Goal: Download file/media

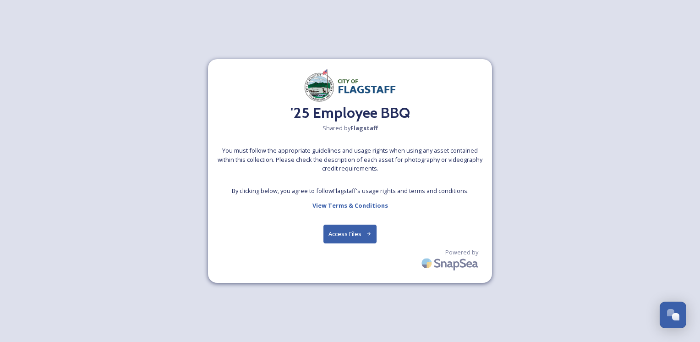
click at [363, 232] on button "Access Files" at bounding box center [351, 234] width 54 height 19
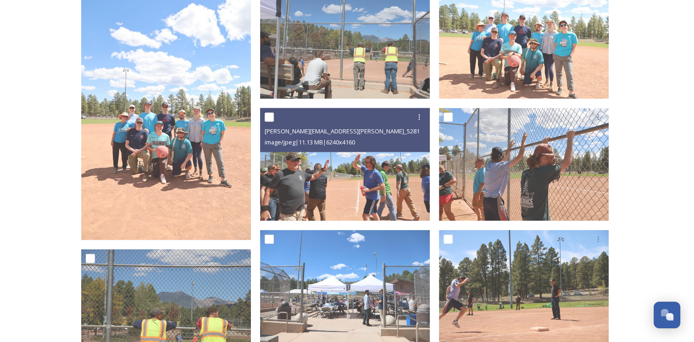
scroll to position [2017, 0]
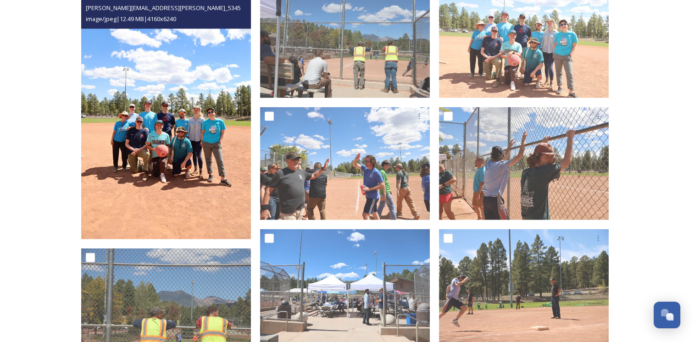
click at [191, 143] on img at bounding box center [166, 112] width 170 height 254
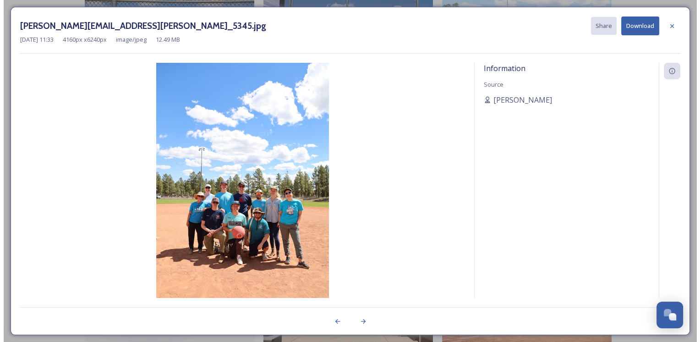
scroll to position [1753, 0]
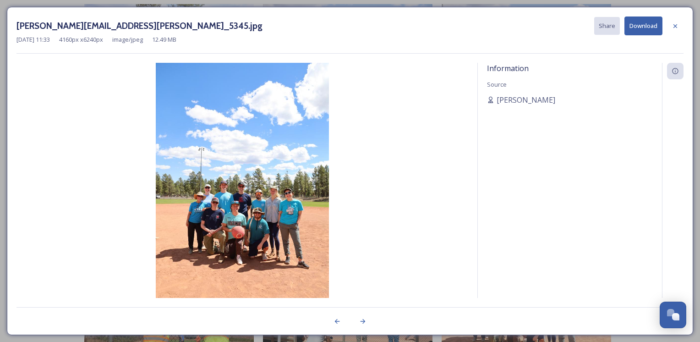
click at [211, 149] on img at bounding box center [243, 192] width 452 height 259
drag, startPoint x: 212, startPoint y: 145, endPoint x: 194, endPoint y: 133, distance: 21.9
click at [194, 133] on img at bounding box center [243, 192] width 452 height 259
click at [677, 29] on div at bounding box center [675, 26] width 17 height 17
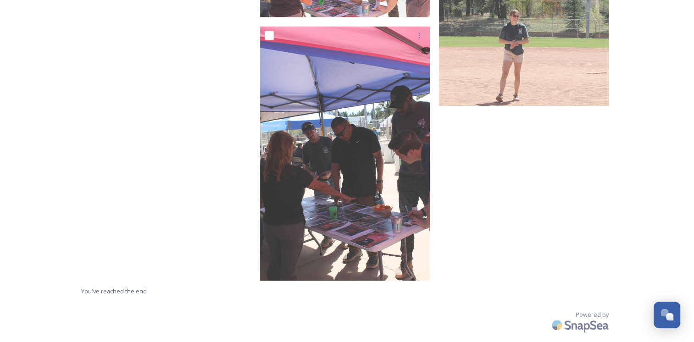
scroll to position [12495, 0]
